Goal: Task Accomplishment & Management: Manage account settings

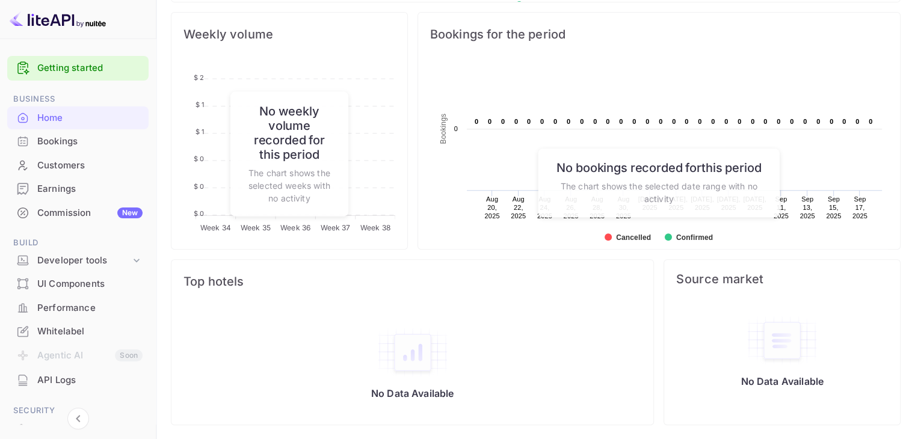
click at [63, 185] on div "Earnings" at bounding box center [89, 189] width 105 height 14
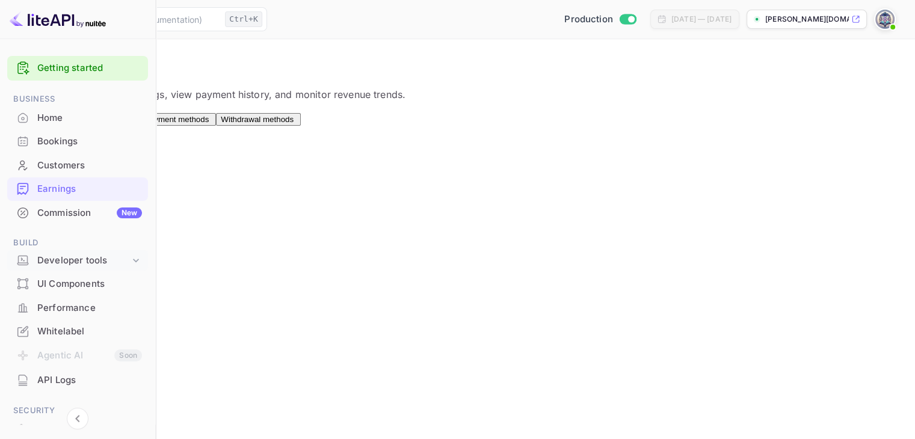
click at [83, 262] on div "Developer tools" at bounding box center [83, 261] width 93 height 14
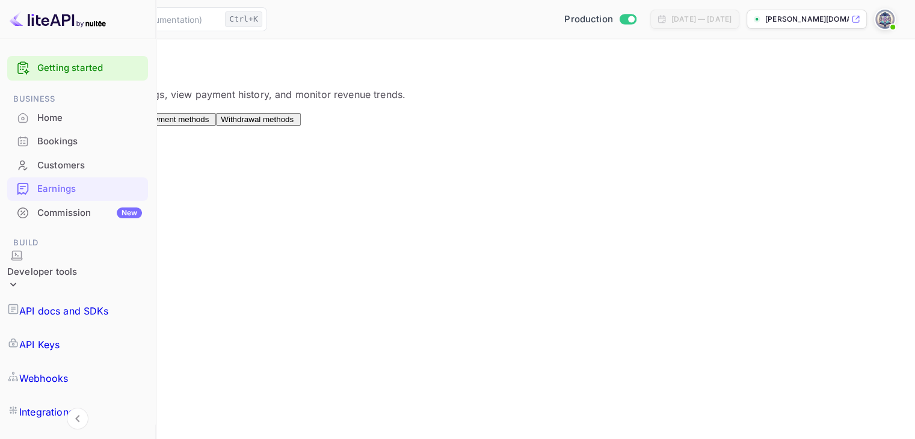
click at [60, 337] on p "API Keys" at bounding box center [39, 344] width 40 height 14
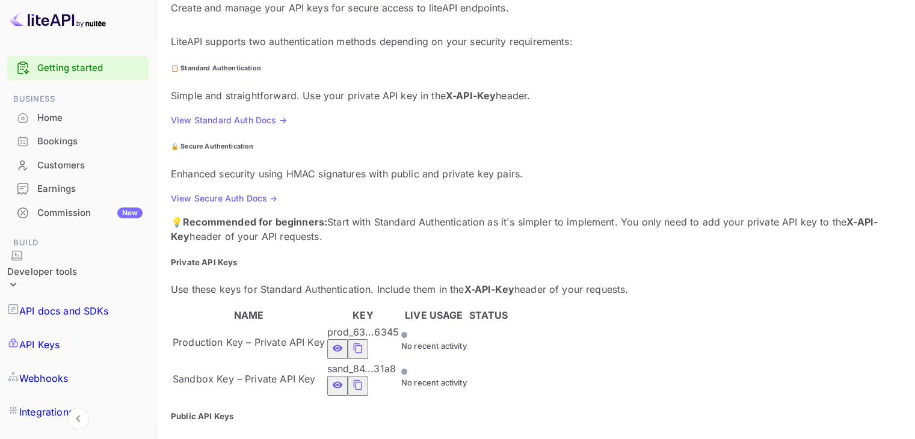
scroll to position [120, 0]
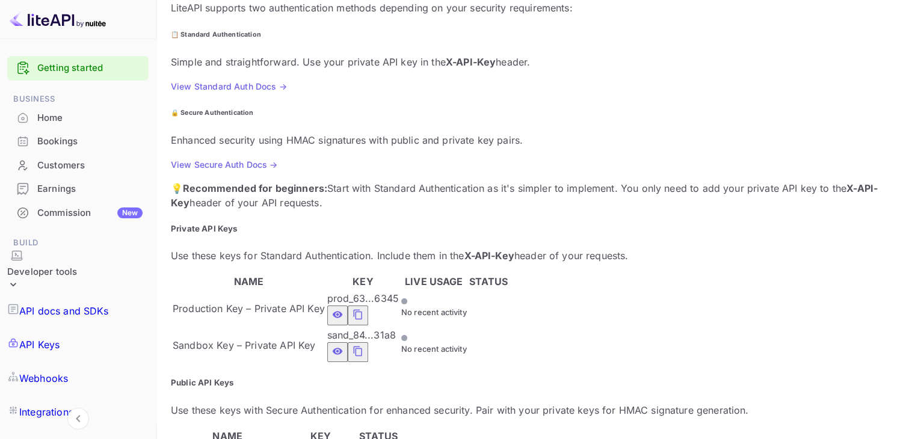
click at [363, 307] on icon "private api keys table" at bounding box center [357, 314] width 11 height 14
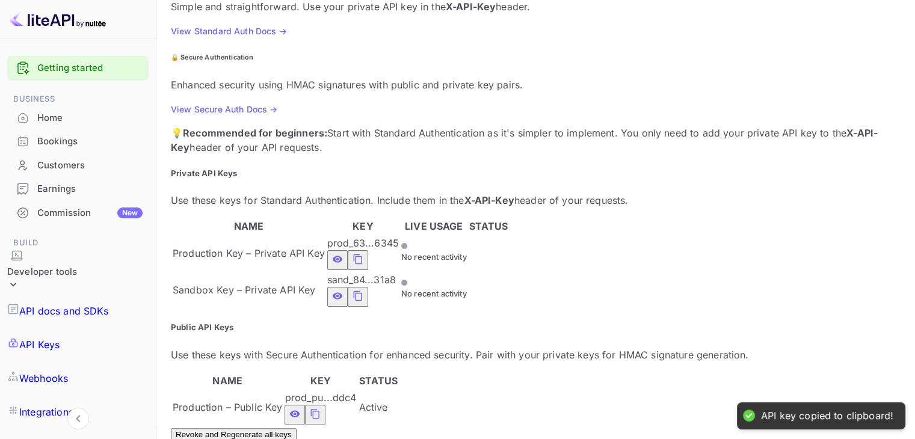
scroll to position [180, 0]
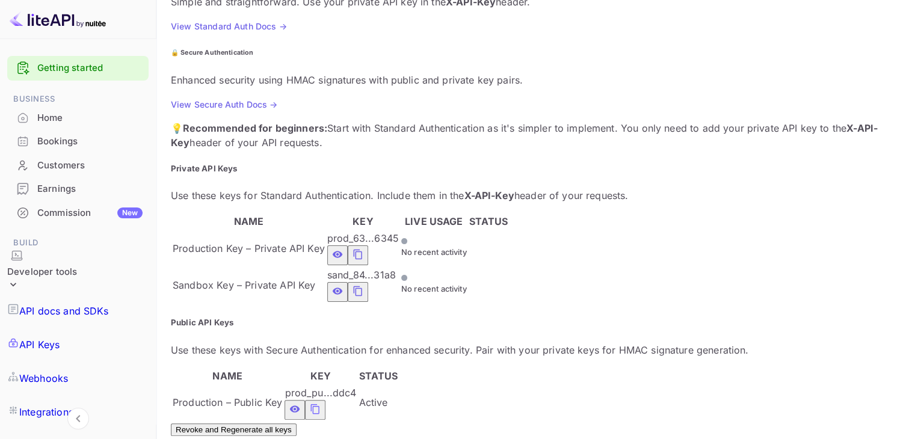
click at [363, 247] on icon "private api keys table" at bounding box center [357, 254] width 11 height 14
click at [361, 286] on icon "private api keys table" at bounding box center [357, 291] width 8 height 10
